Goal: Task Accomplishment & Management: Manage account settings

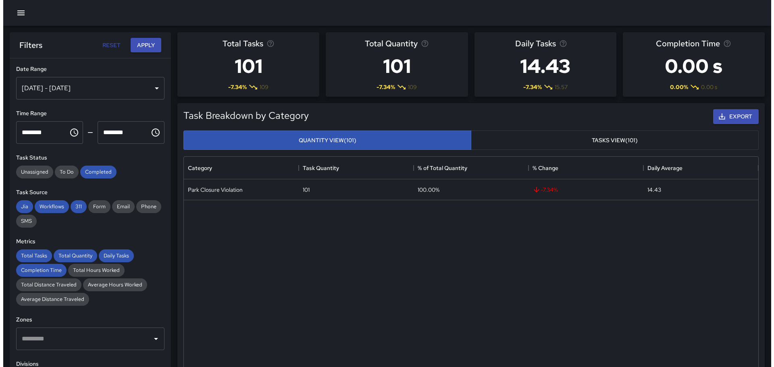
scroll to position [235, 568]
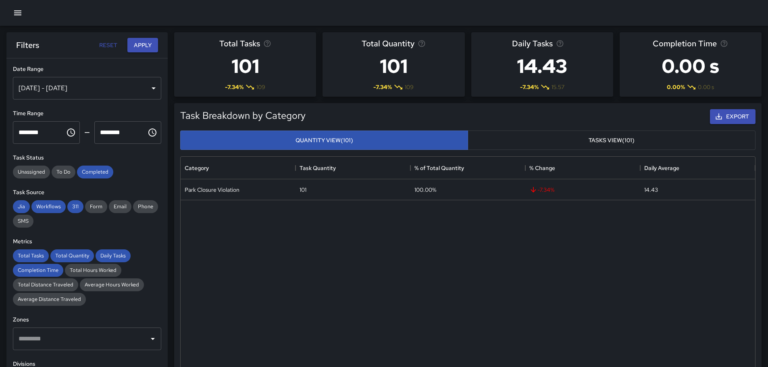
click at [14, 10] on icon "button" at bounding box center [18, 13] width 10 height 10
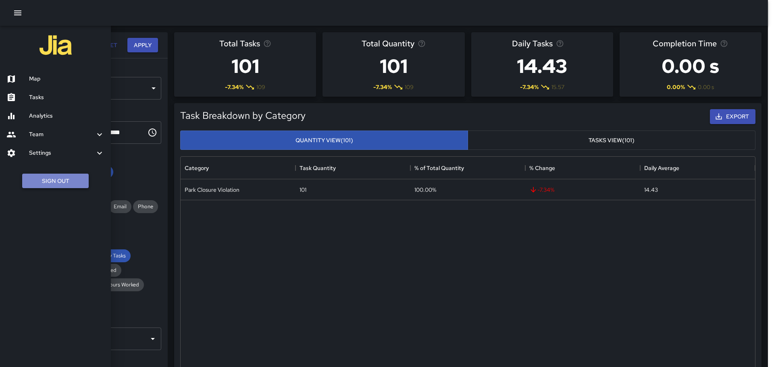
click at [52, 177] on button "Sign Out" at bounding box center [55, 181] width 66 height 15
